Goal: Entertainment & Leisure: Consume media (video, audio)

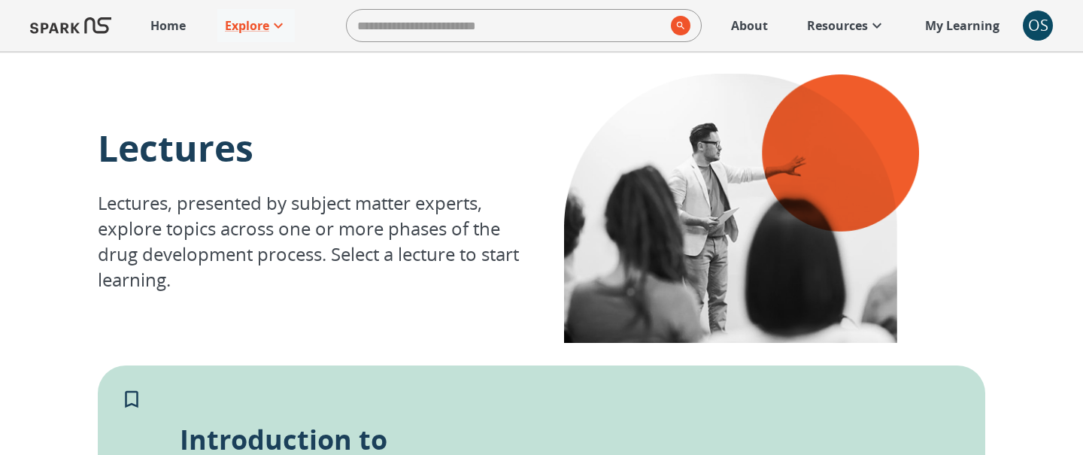
scroll to position [292, 0]
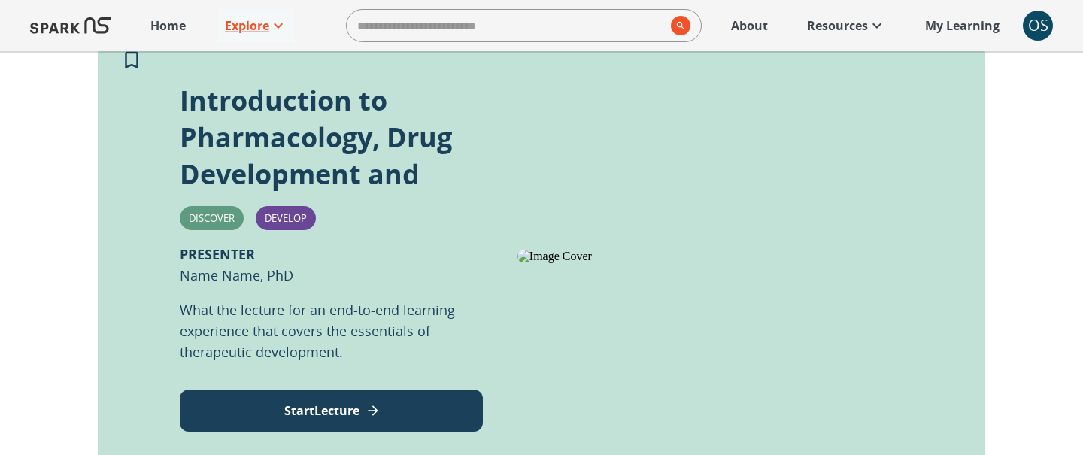
scroll to position [341, 0]
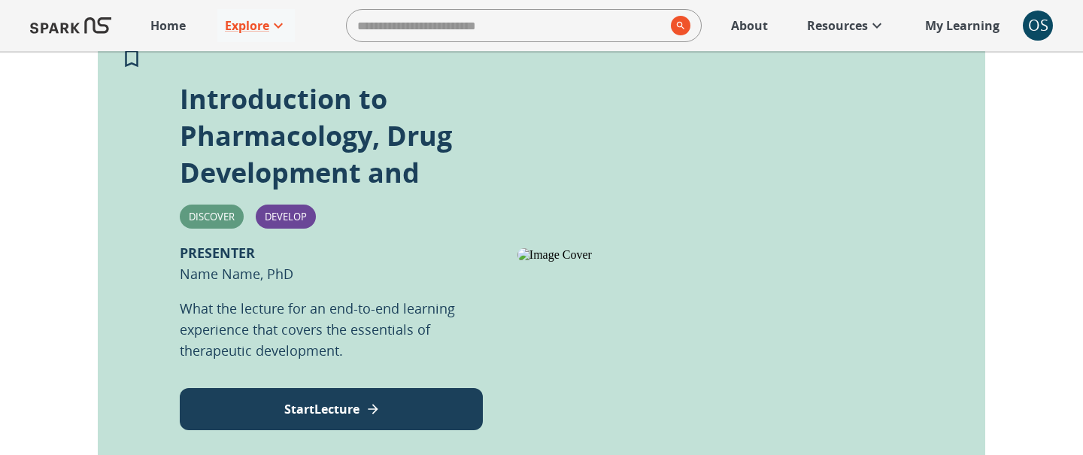
click at [291, 405] on p "Start Lecture" at bounding box center [321, 409] width 75 height 18
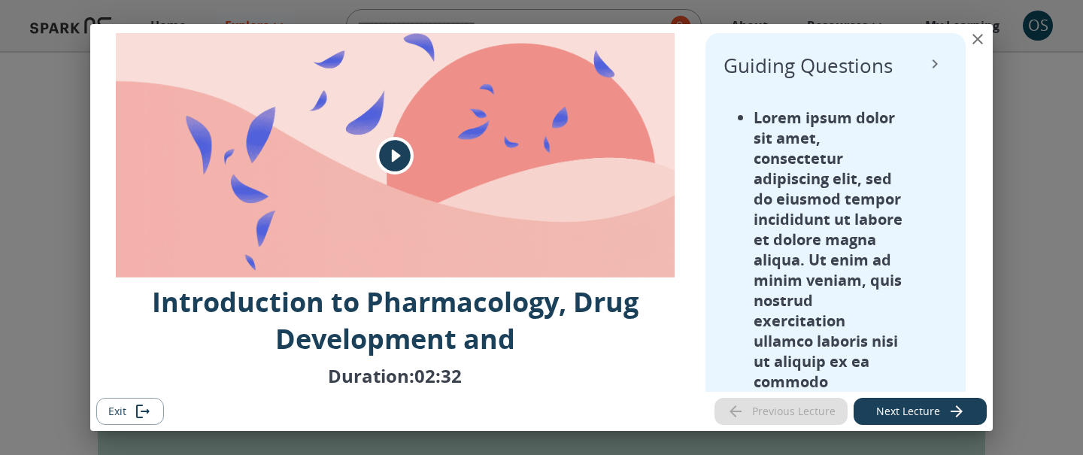
click at [396, 159] on icon "View Lecture Dialog" at bounding box center [395, 156] width 38 height 38
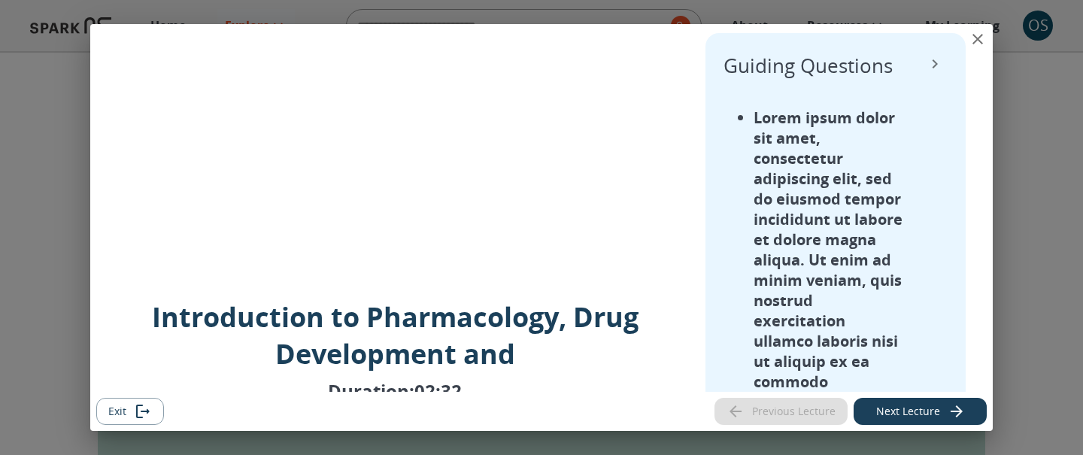
click at [896, 417] on button "Next Lecture" at bounding box center [920, 412] width 133 height 28
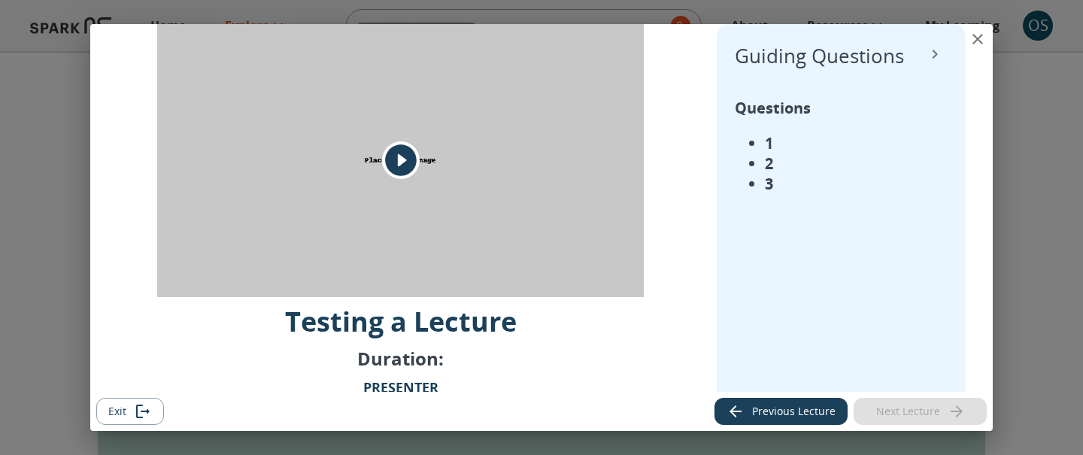
scroll to position [0, 0]
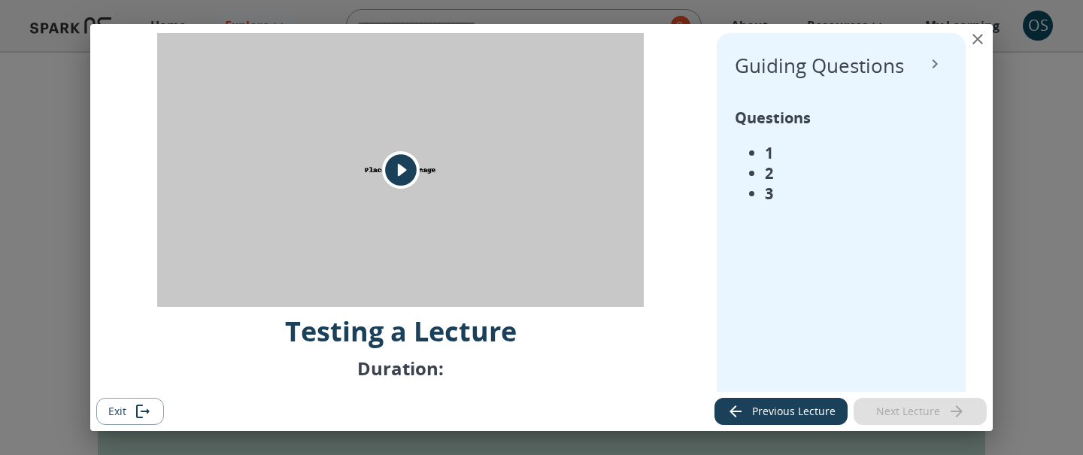
click at [402, 177] on icon "View Lecture Dialog" at bounding box center [401, 170] width 32 height 32
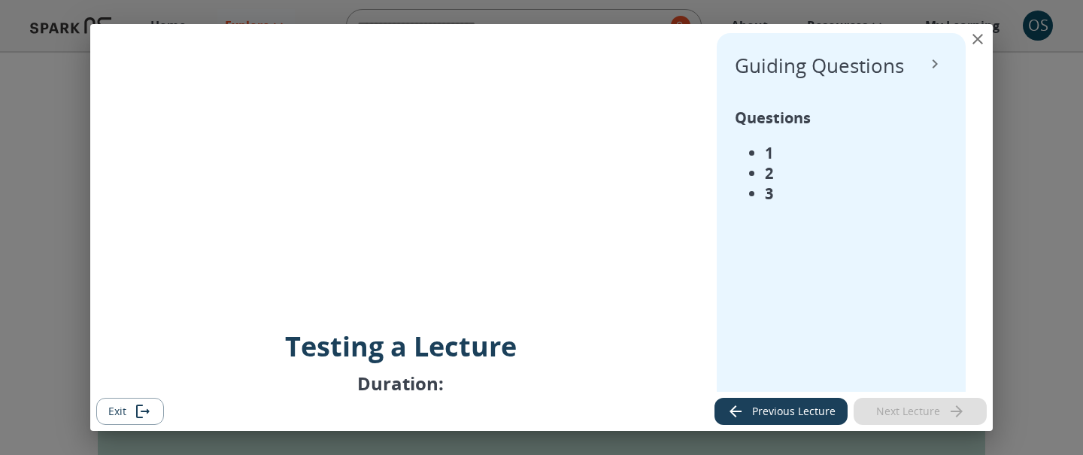
click at [137, 411] on icon "Exit" at bounding box center [143, 411] width 18 height 18
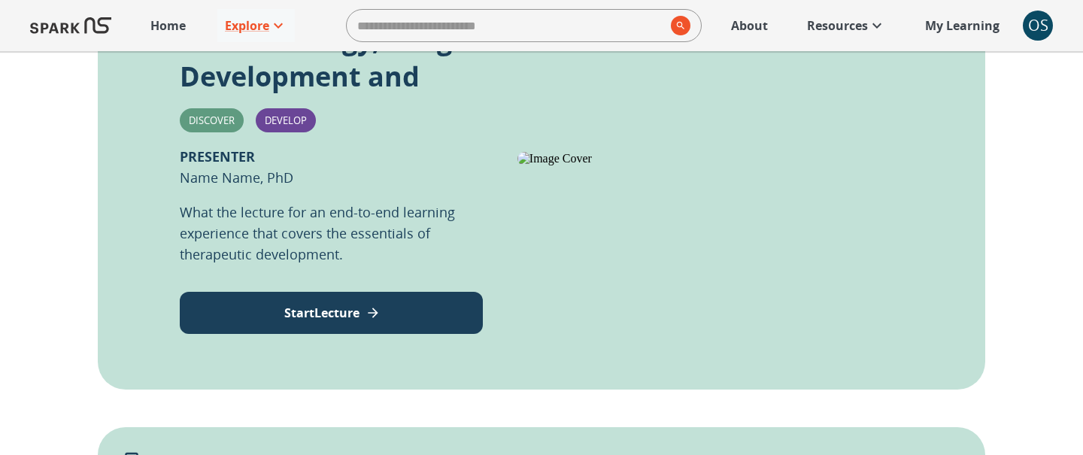
scroll to position [452, 0]
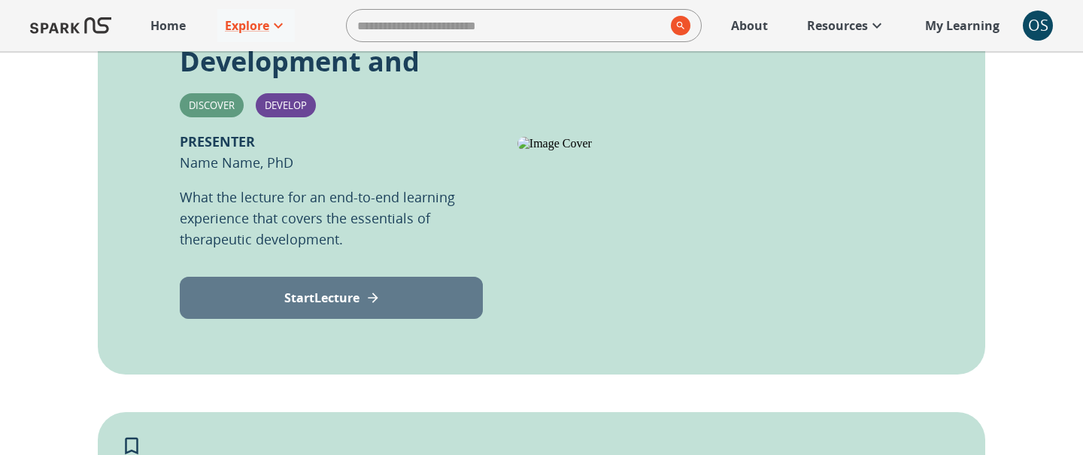
click at [450, 302] on button "Start Lecture" at bounding box center [331, 298] width 303 height 42
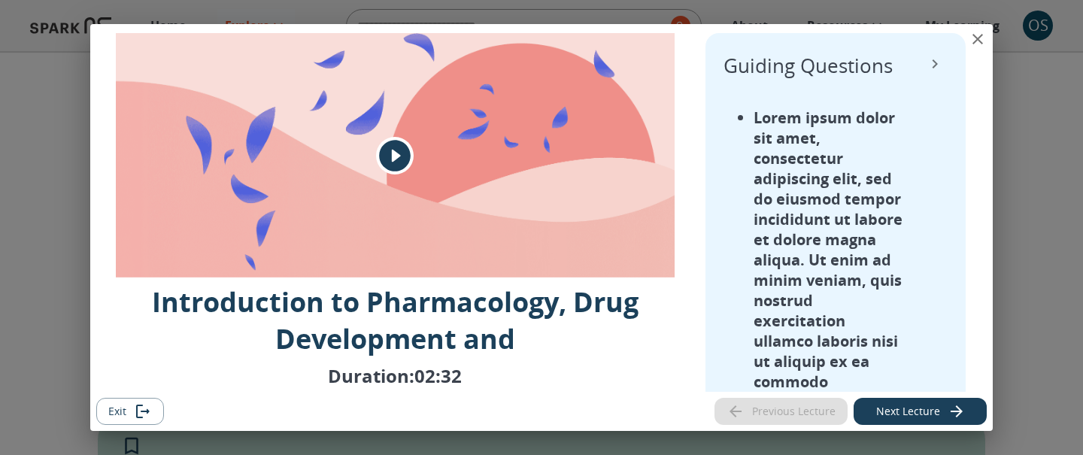
click at [143, 405] on icon "Exit" at bounding box center [143, 411] width 18 height 18
